Goal: Task Accomplishment & Management: Manage account settings

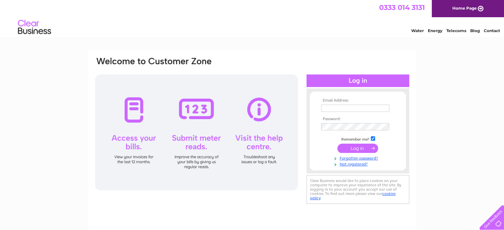
scroll to position [33, 0]
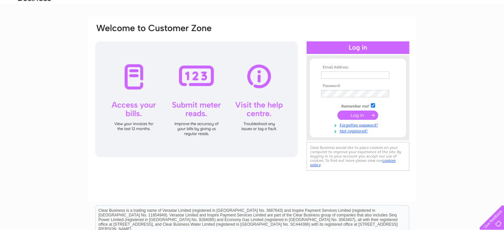
click at [346, 75] on input "text" at bounding box center [355, 75] width 68 height 7
paste input "[EMAIL_ADDRESS][DOMAIN_NAME]"
type input "[EMAIL_ADDRESS][DOMAIN_NAME]"
click at [335, 88] on th "Password:" at bounding box center [358, 87] width 77 height 5
click at [360, 113] on input "submit" at bounding box center [357, 115] width 41 height 9
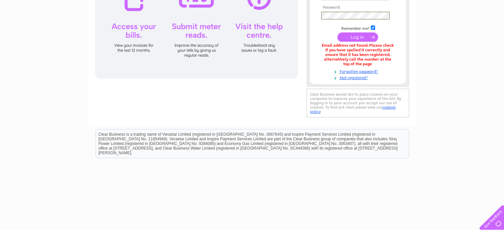
scroll to position [123, 0]
